Goal: Use online tool/utility: Utilize a website feature to perform a specific function

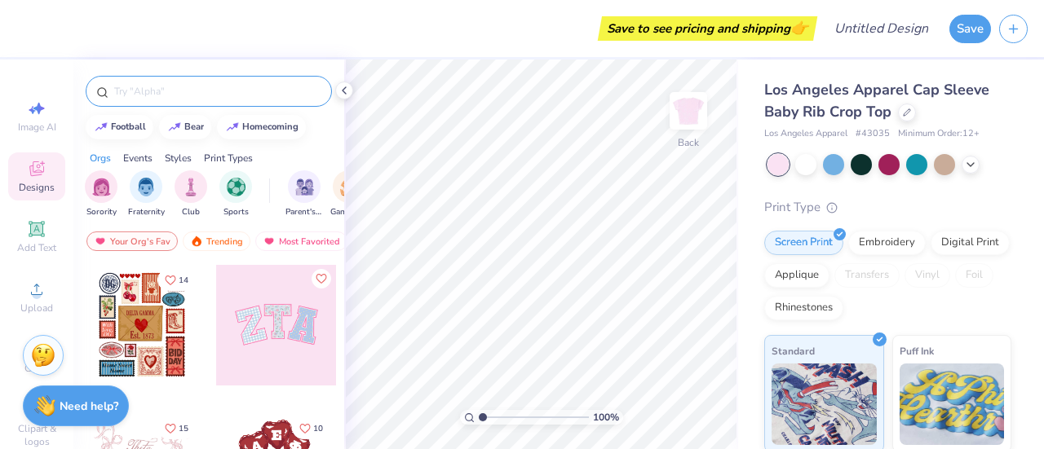
click at [232, 85] on input "text" at bounding box center [217, 91] width 209 height 16
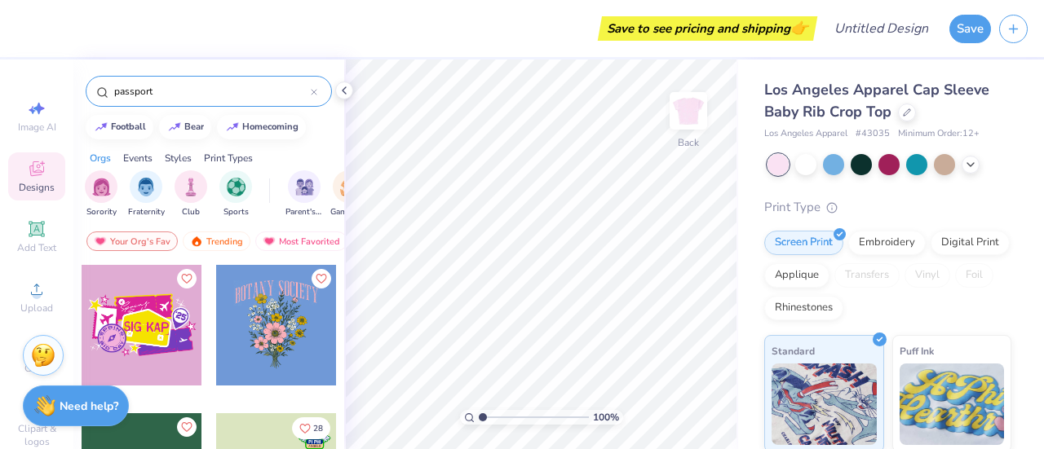
scroll to position [95, 0]
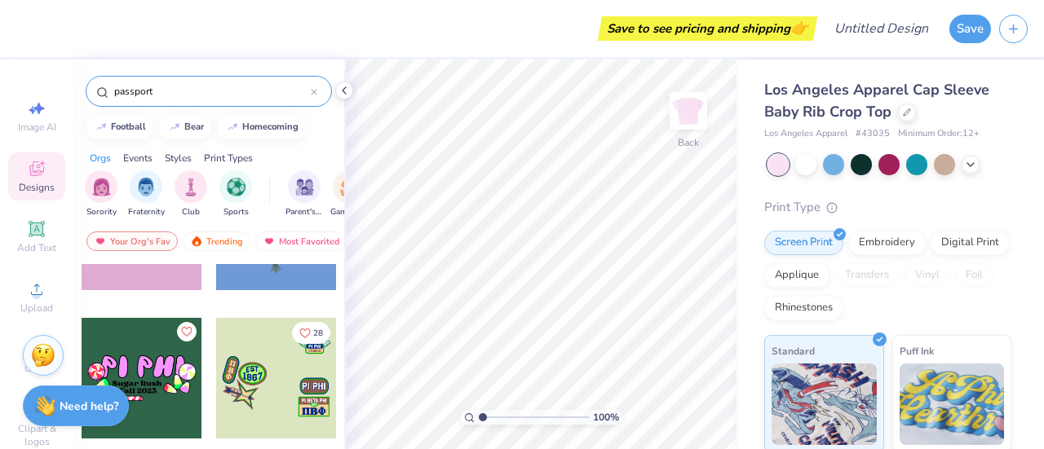
type input "passport"
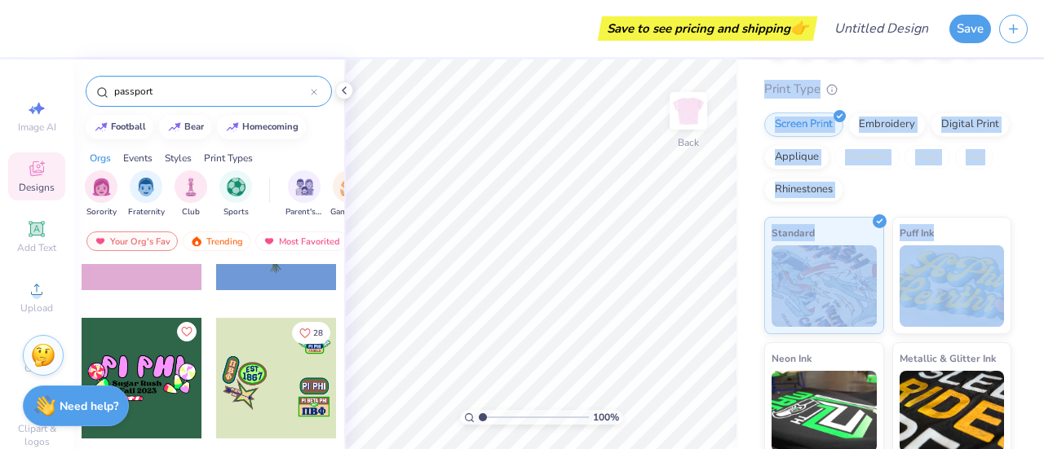
scroll to position [119, 0]
drag, startPoint x: 1043, startPoint y: 146, endPoint x: 1043, endPoint y: 213, distance: 66.9
click at [1043, 213] on div "Los Angeles Apparel Cap Sleeve Baby Rib Crop Top Los Angeles Apparel # 43035 Mi…" at bounding box center [891, 255] width 306 height 390
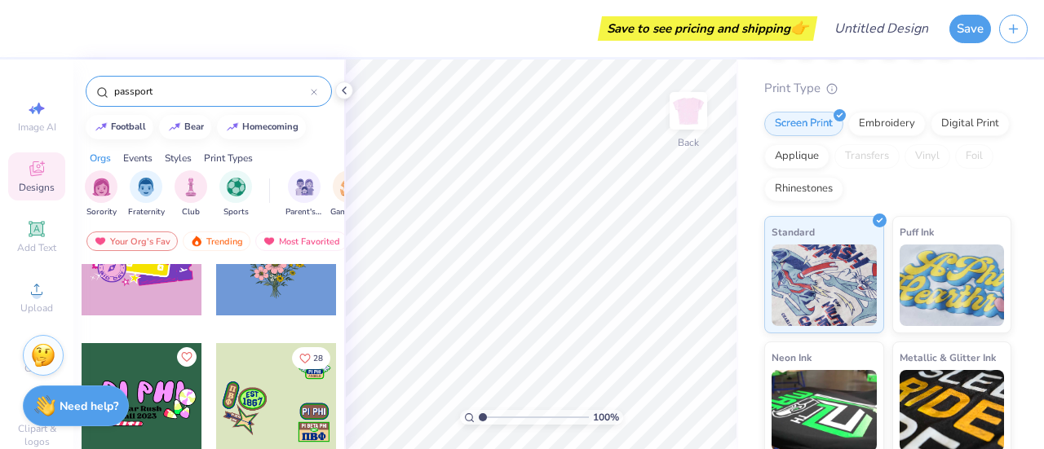
scroll to position [0, 0]
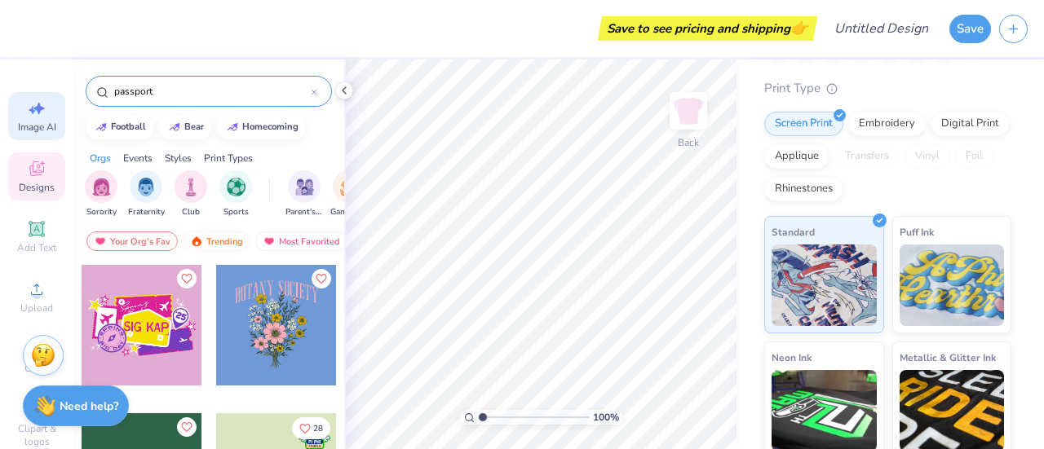
click at [15, 118] on div "Image AI" at bounding box center [36, 116] width 57 height 48
select select "4"
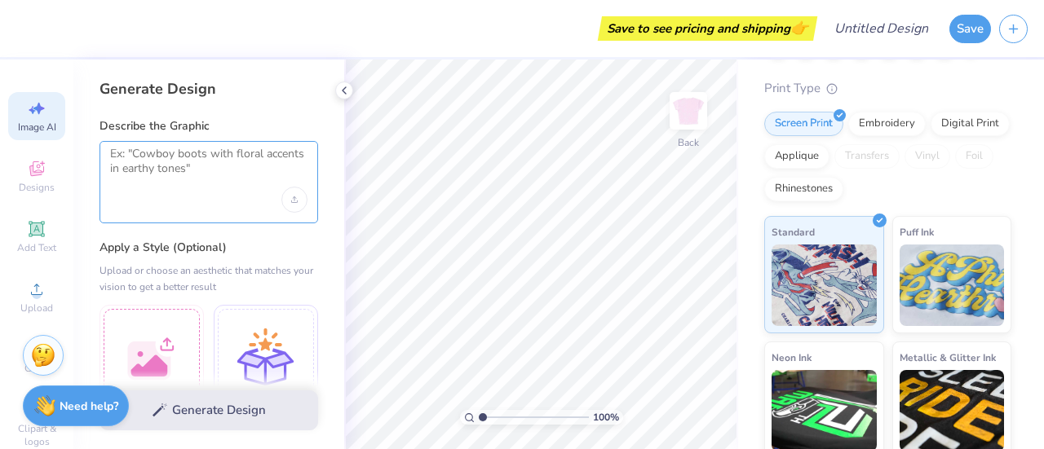
click at [151, 164] on textarea at bounding box center [208, 167] width 197 height 41
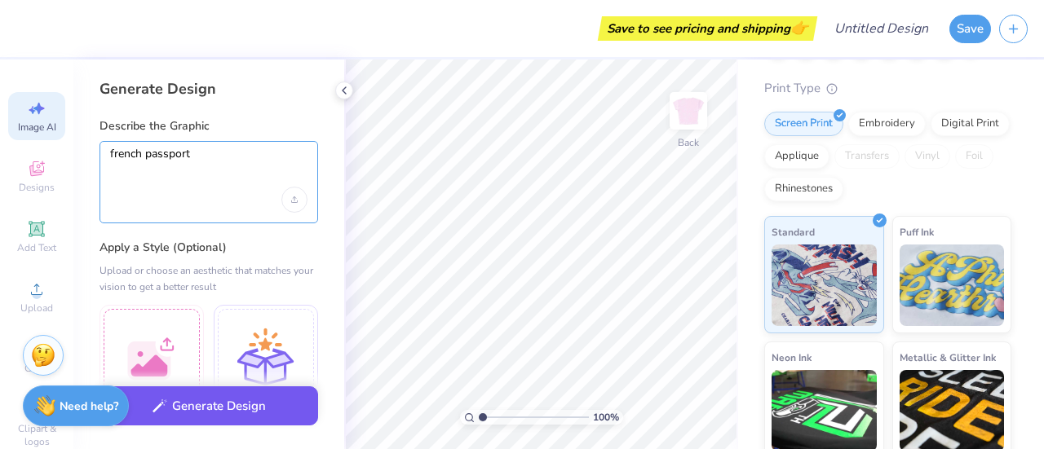
type textarea "french passport"
click at [273, 407] on button "Generate Design" at bounding box center [208, 406] width 219 height 40
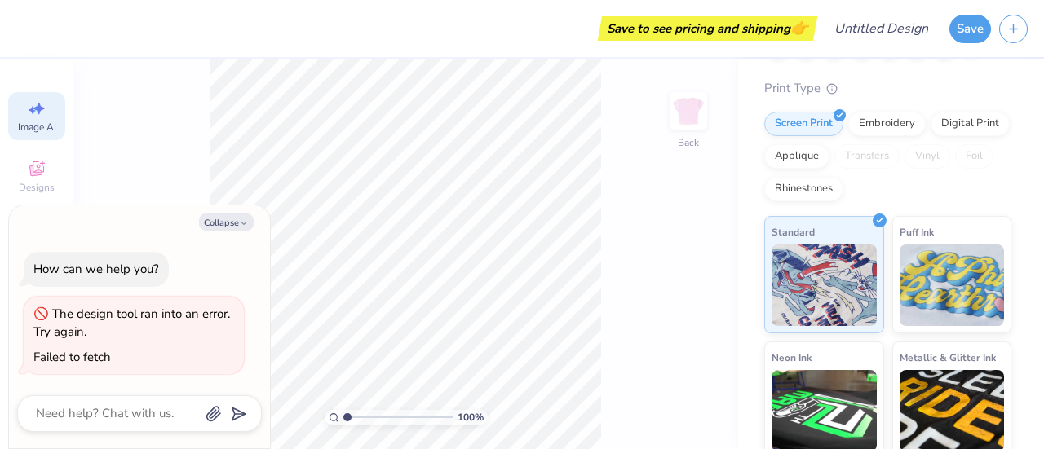
scroll to position [0, 36]
click at [243, 219] on icon "button" at bounding box center [244, 224] width 10 height 10
type textarea "x"
